Goal: Transaction & Acquisition: Purchase product/service

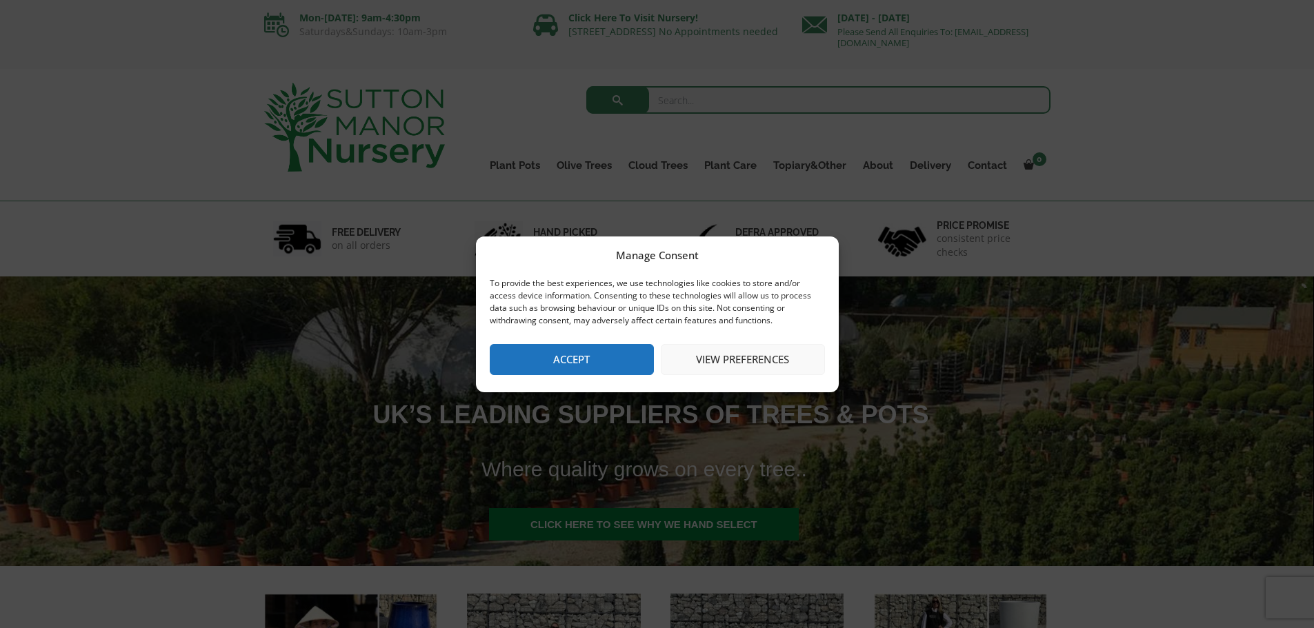
drag, startPoint x: 618, startPoint y: 359, endPoint x: 609, endPoint y: 373, distance: 16.5
click at [615, 362] on button "Accept" at bounding box center [572, 359] width 164 height 31
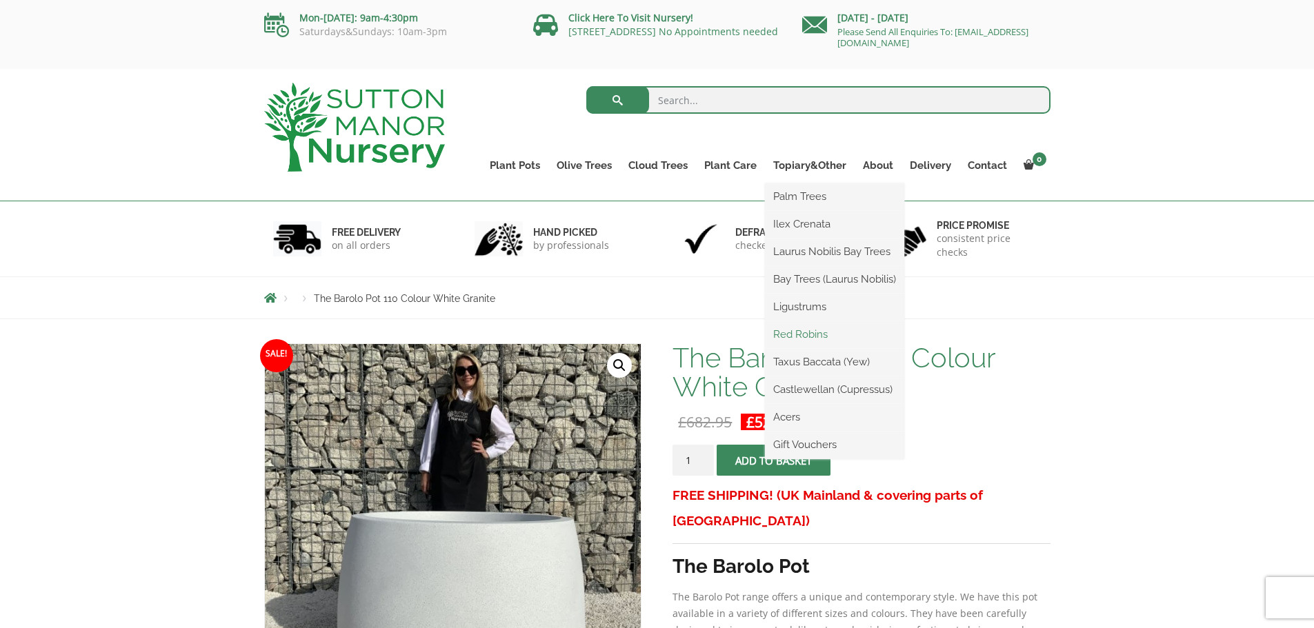
click at [839, 328] on link "Red Robins" at bounding box center [834, 334] width 139 height 21
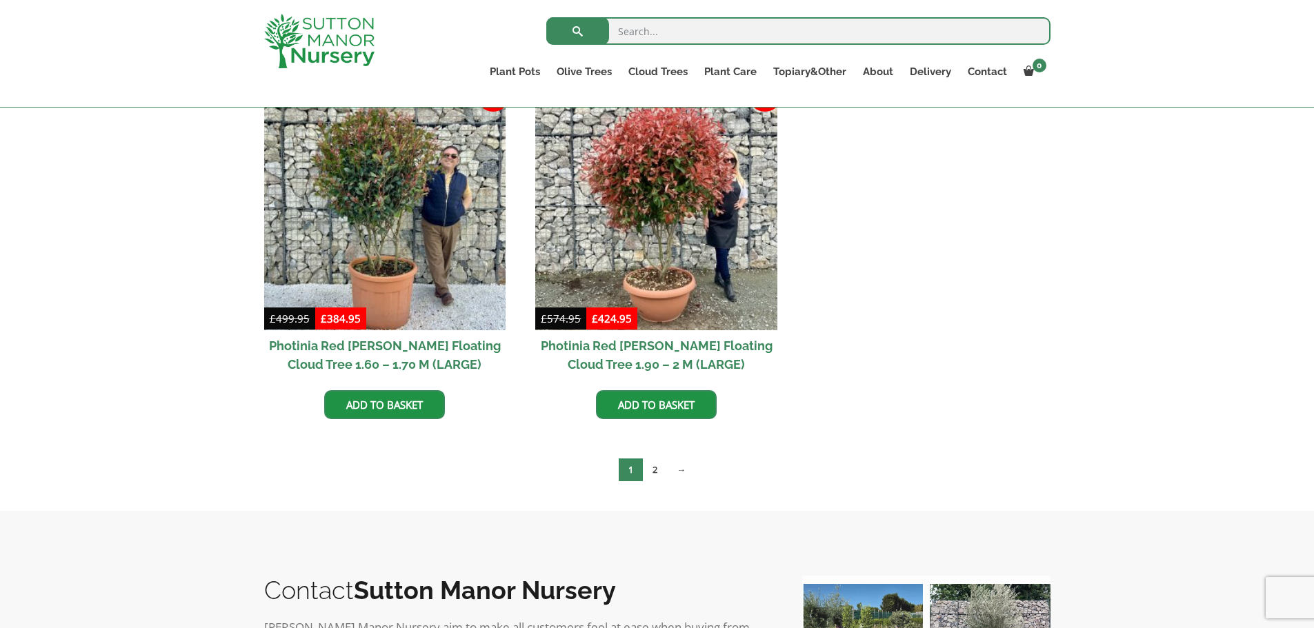
scroll to position [621, 0]
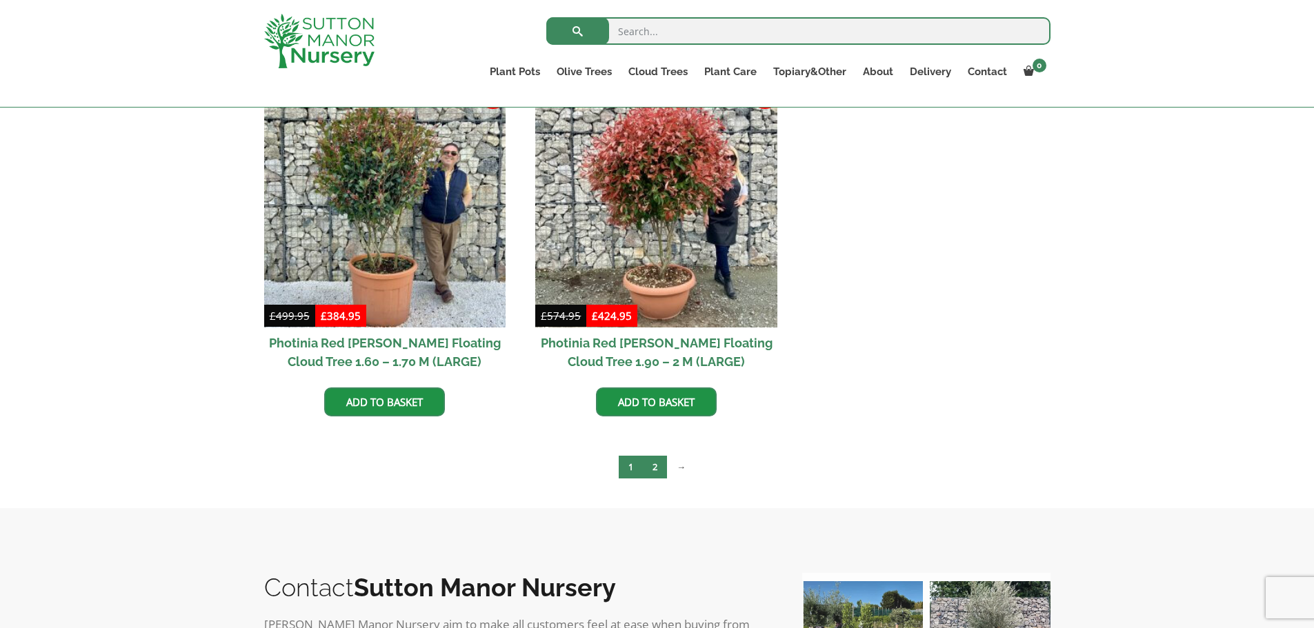
click at [652, 469] on link "2" at bounding box center [655, 467] width 24 height 23
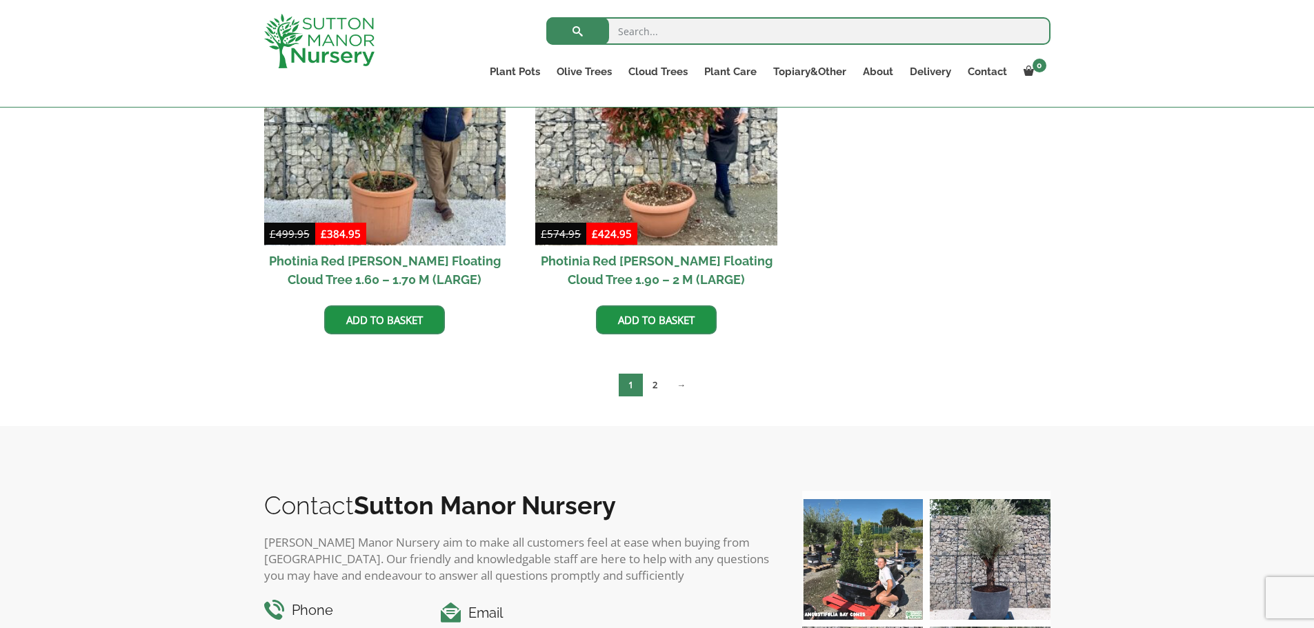
scroll to position [483, 0]
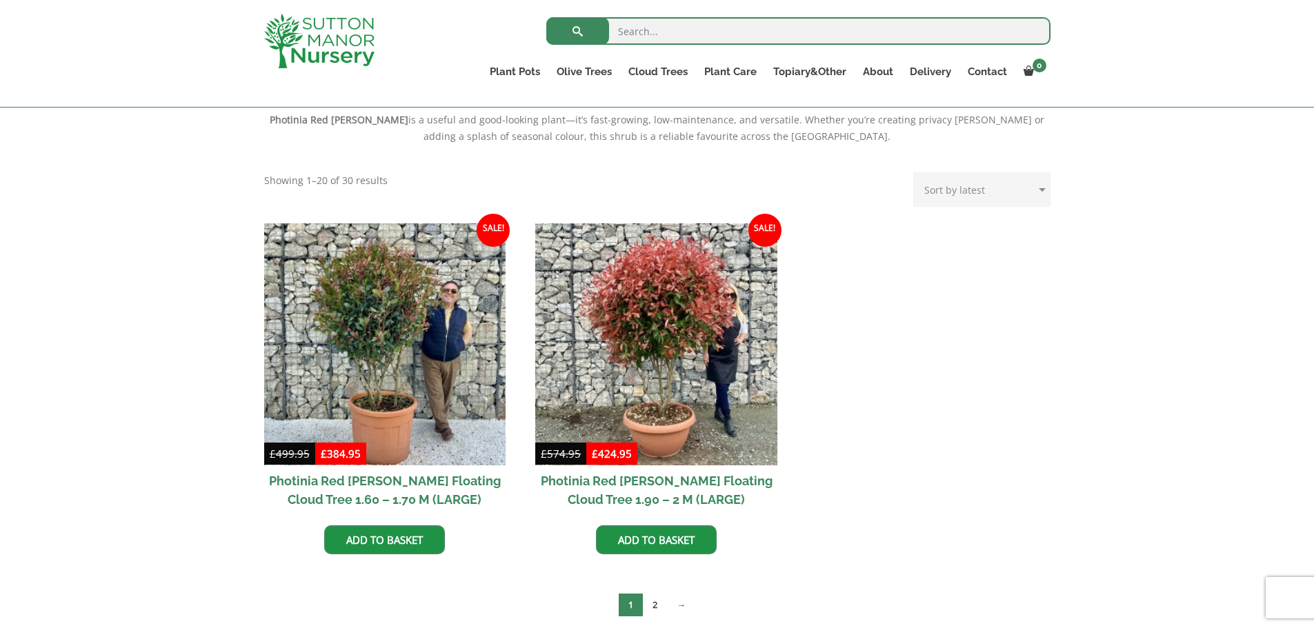
click at [988, 186] on select "Sort by popularity Sort by latest Sort by price: low to high Sort by price: hig…" at bounding box center [981, 189] width 137 height 34
select select "price"
click at [916, 172] on select "Sort by popularity Sort by latest Sort by price: low to high Sort by price: hig…" at bounding box center [981, 189] width 137 height 34
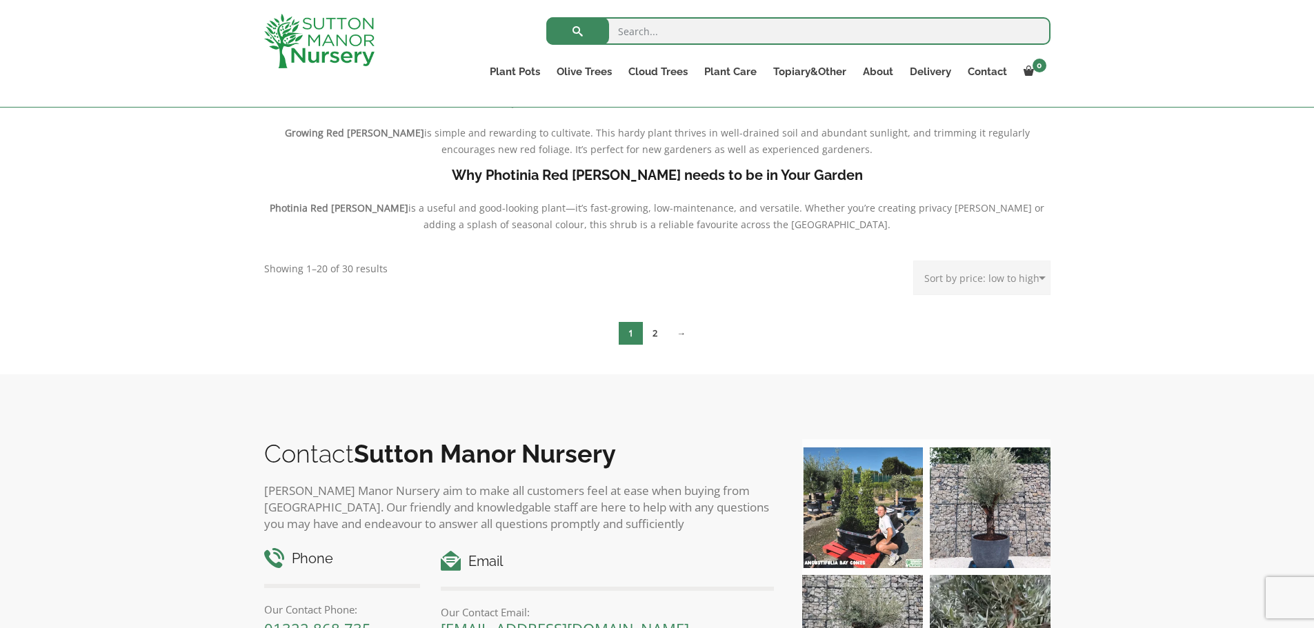
scroll to position [276, 0]
